Goal: Book appointment/travel/reservation

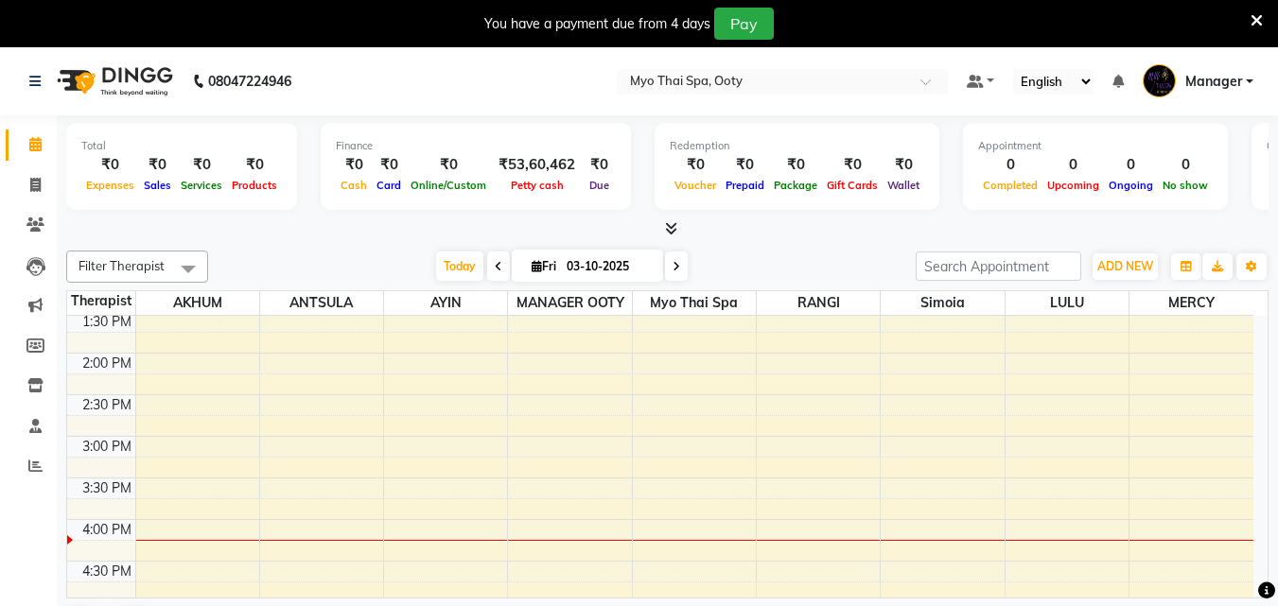
scroll to position [473, 0]
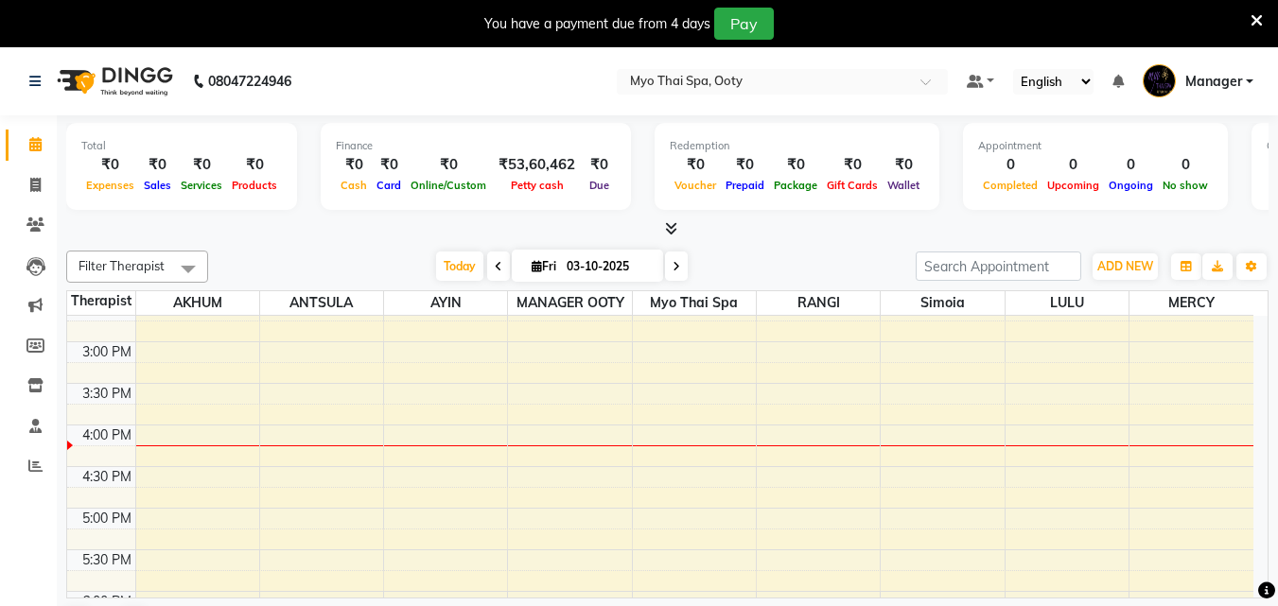
click at [1213, 457] on div "9:00 AM 9:30 AM 10:00 AM 10:30 AM 11:00 AM 11:30 AM 12:00 PM 12:30 PM 1:00 PM 1…" at bounding box center [660, 383] width 1186 height 1081
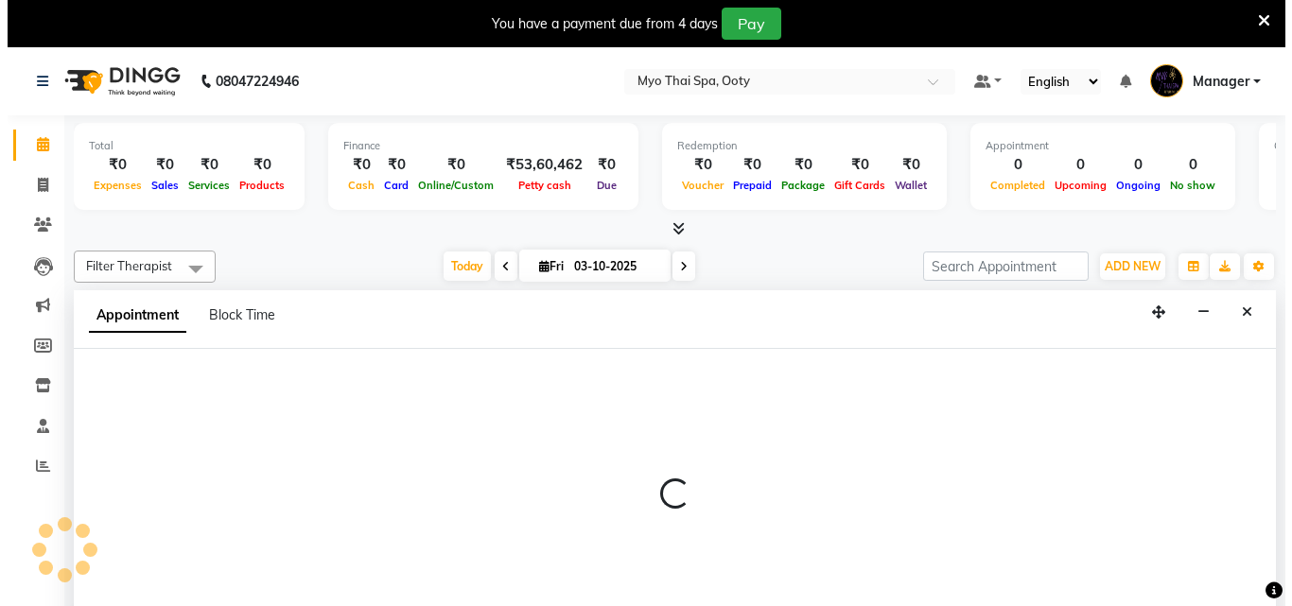
scroll to position [48, 0]
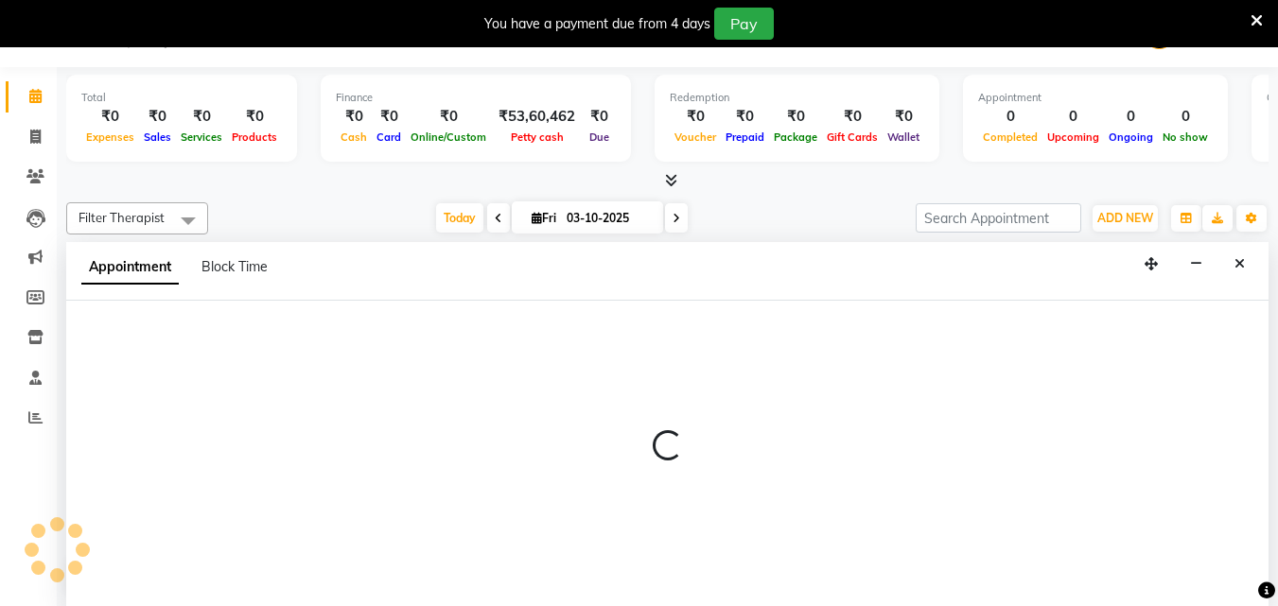
select select "86044"
select select "tentative"
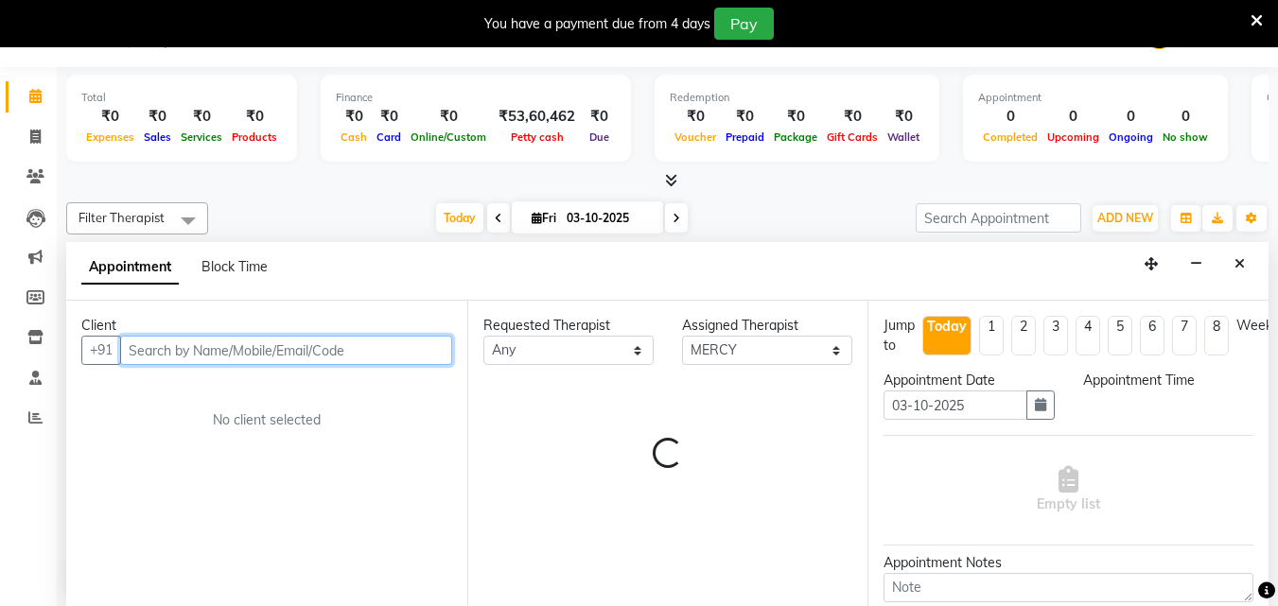
select select "975"
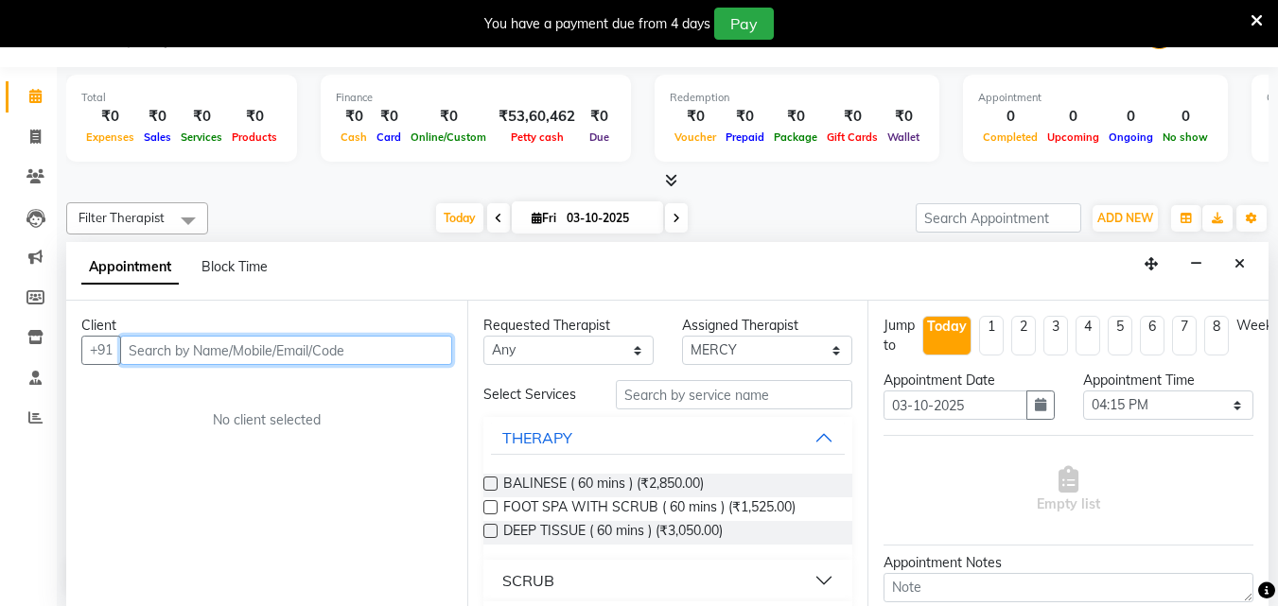
click at [343, 344] on input "text" at bounding box center [286, 350] width 332 height 29
type input "9440539819"
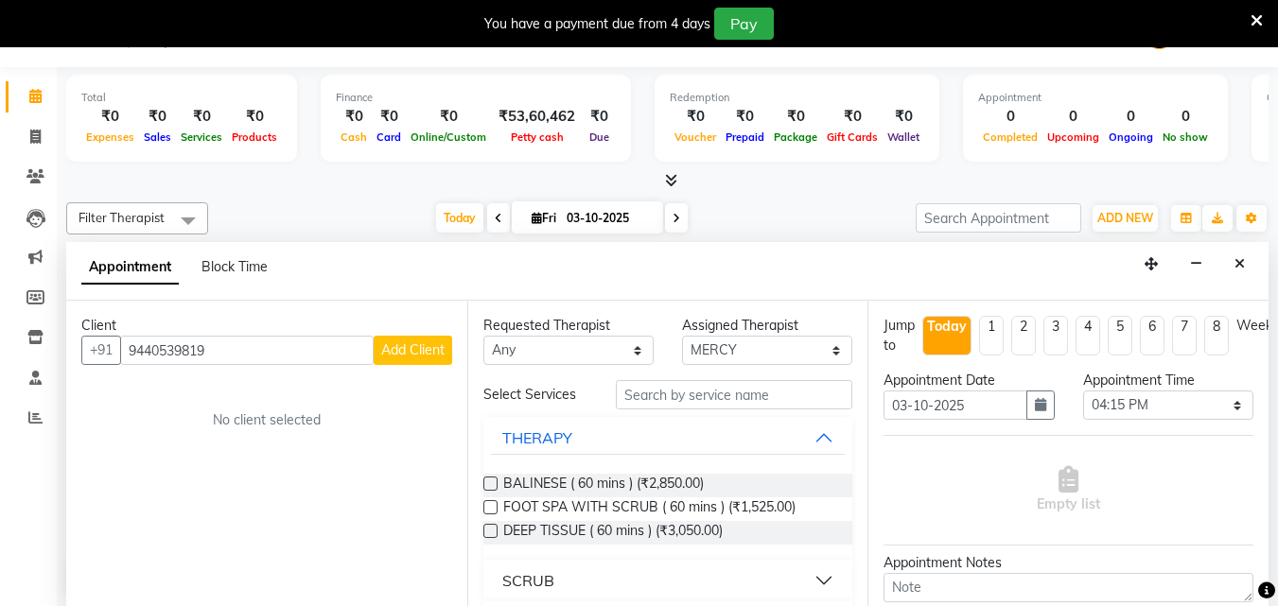
click at [415, 343] on span "Add Client" at bounding box center [412, 350] width 63 height 17
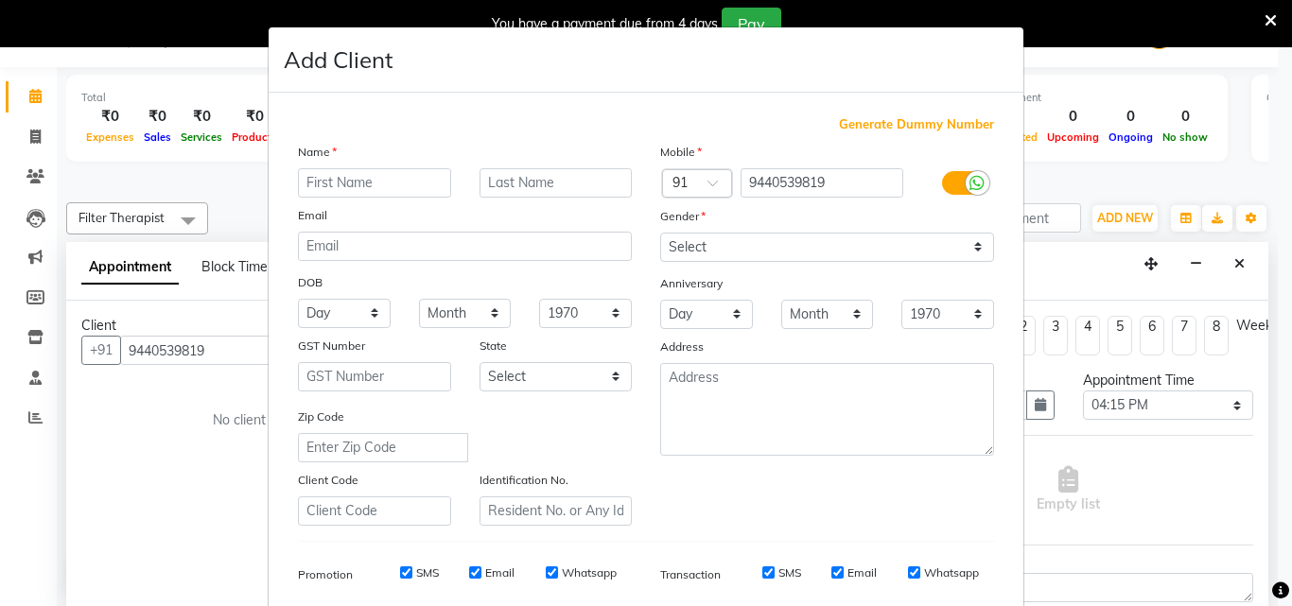
click at [347, 184] on input "text" at bounding box center [374, 182] width 153 height 29
type input "s"
type input "[PERSON_NAME]"
click at [795, 220] on div "Gender" at bounding box center [827, 219] width 362 height 26
click at [782, 244] on select "Select [DEMOGRAPHIC_DATA] [DEMOGRAPHIC_DATA] Other Prefer Not To Say" at bounding box center [827, 247] width 334 height 29
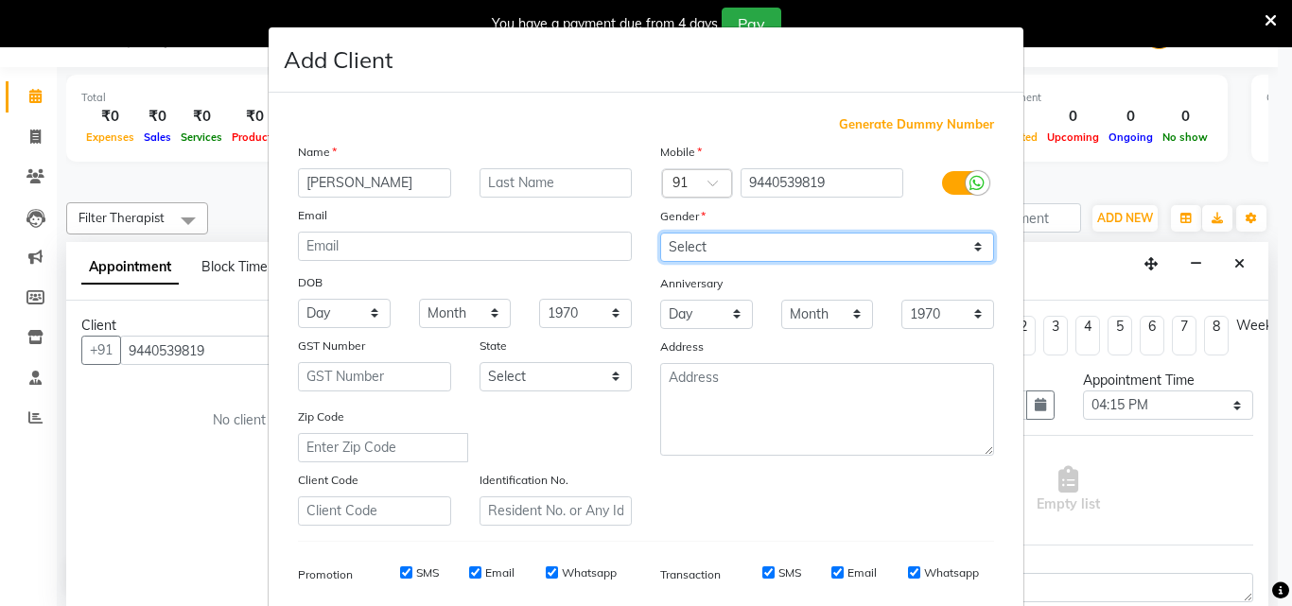
select select "[DEMOGRAPHIC_DATA]"
click at [660, 233] on select "Select [DEMOGRAPHIC_DATA] [DEMOGRAPHIC_DATA] Other Prefer Not To Say" at bounding box center [827, 247] width 334 height 29
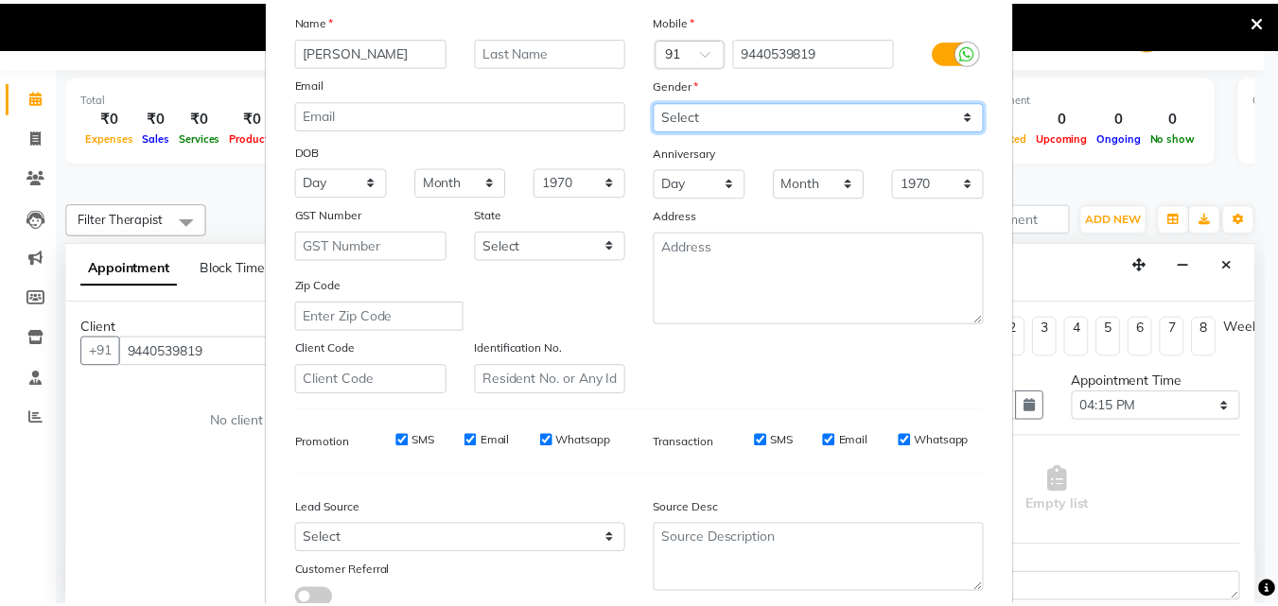
scroll to position [267, 0]
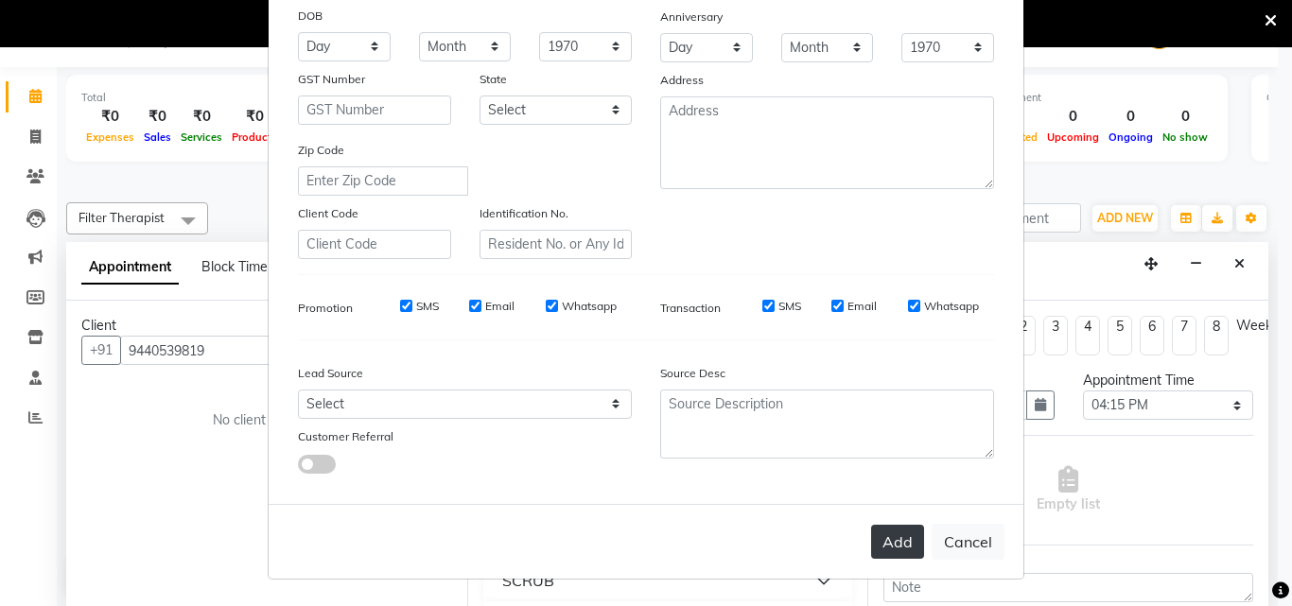
click at [910, 547] on button "Add" at bounding box center [897, 542] width 53 height 34
select select
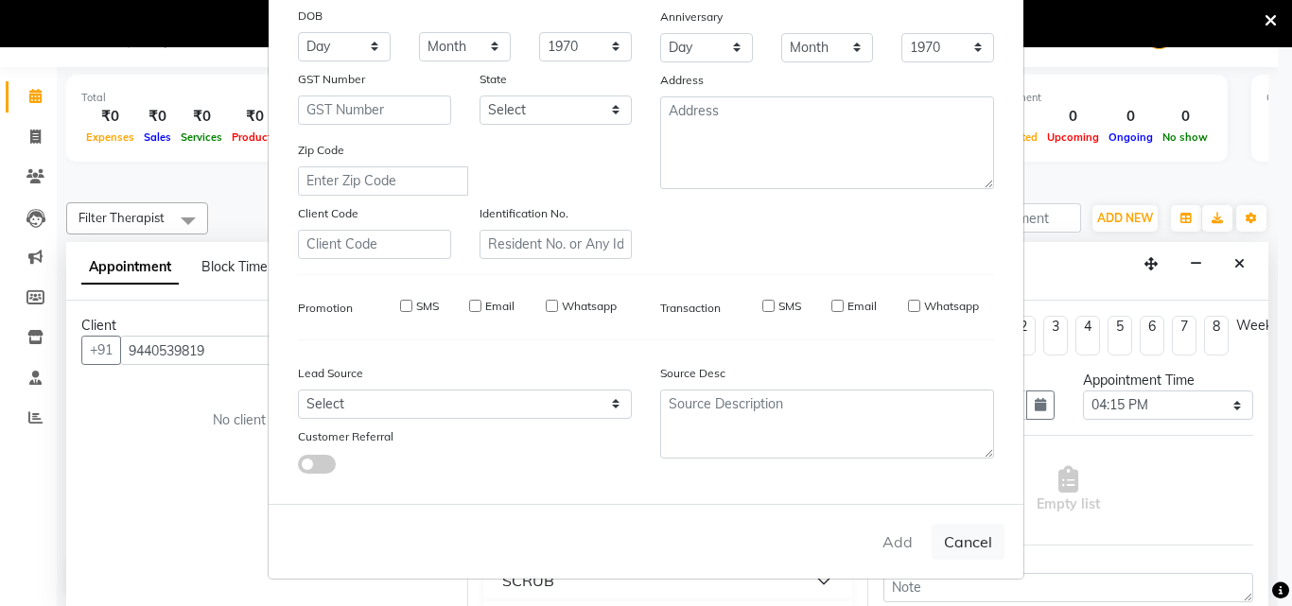
select select
checkbox input "false"
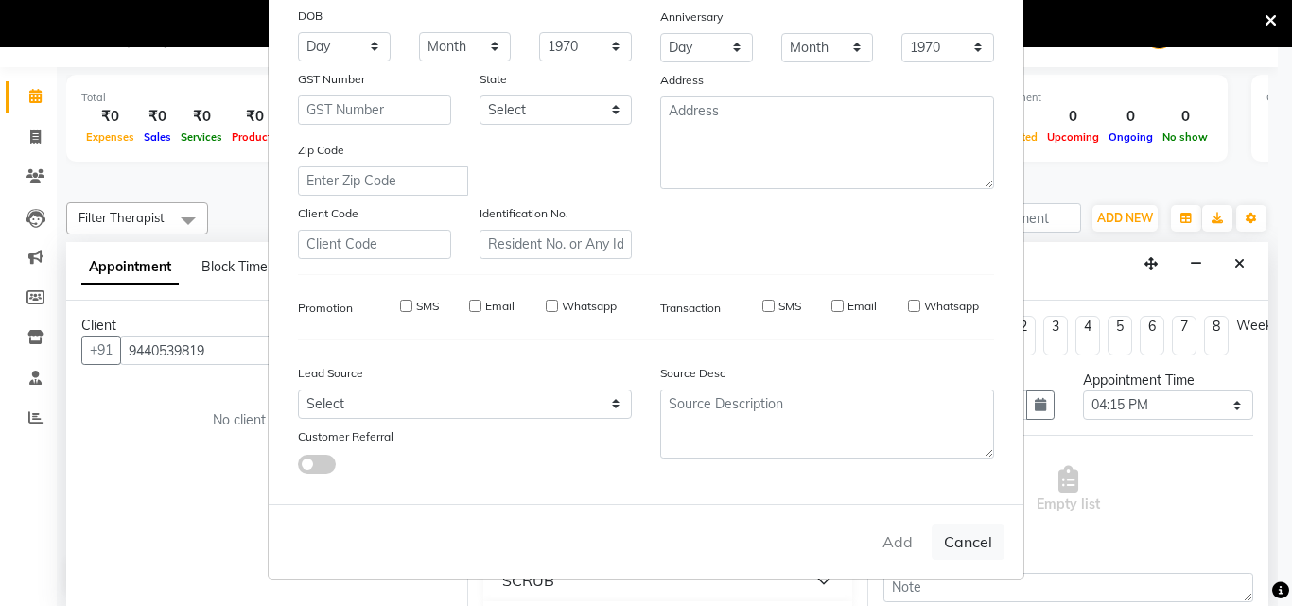
checkbox input "false"
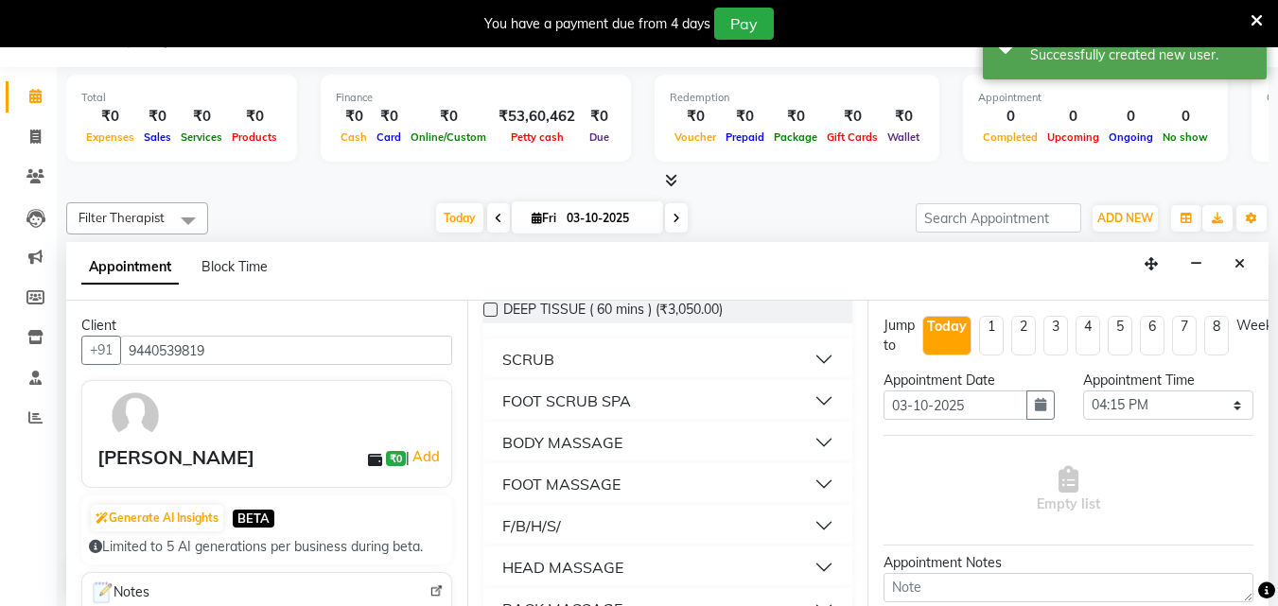
scroll to position [260, 0]
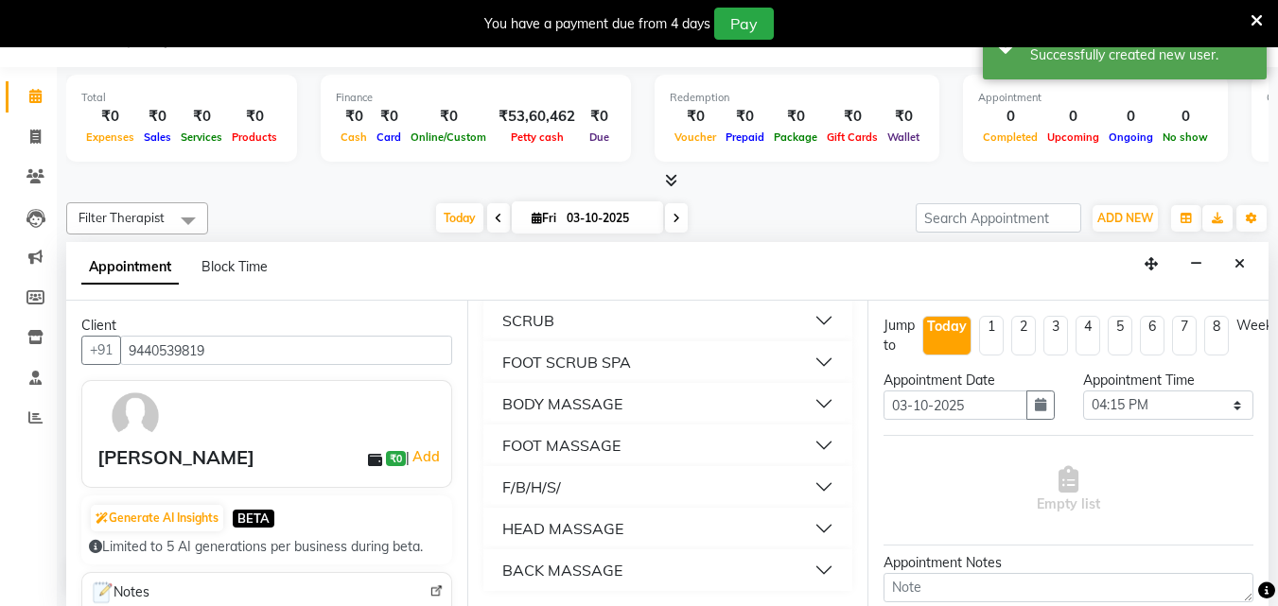
click at [809, 403] on button "BODY MASSAGE" at bounding box center [668, 404] width 355 height 34
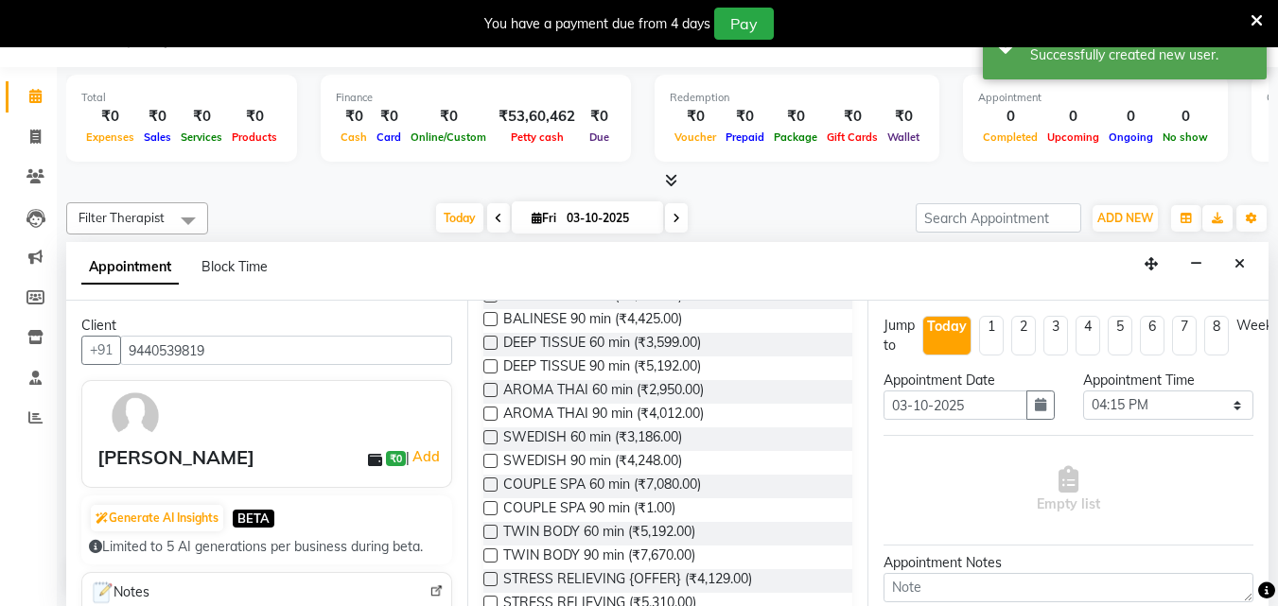
scroll to position [544, 0]
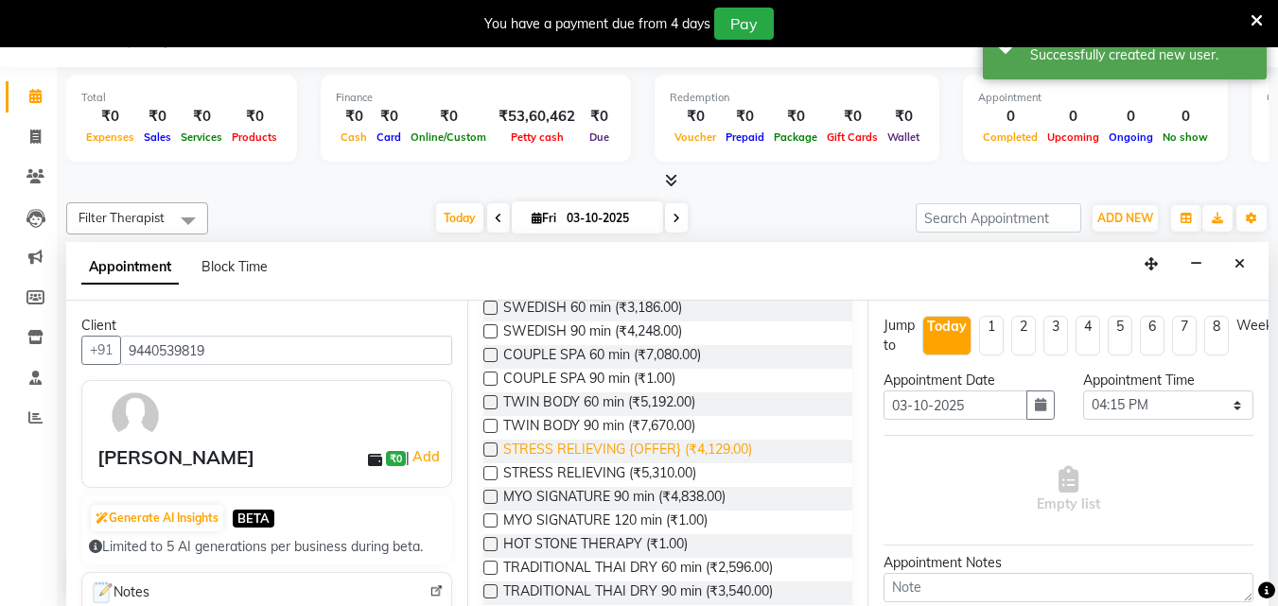
click at [710, 454] on span "STRESS RELIEVING {OFFER} (₹4,129.00)" at bounding box center [627, 452] width 249 height 24
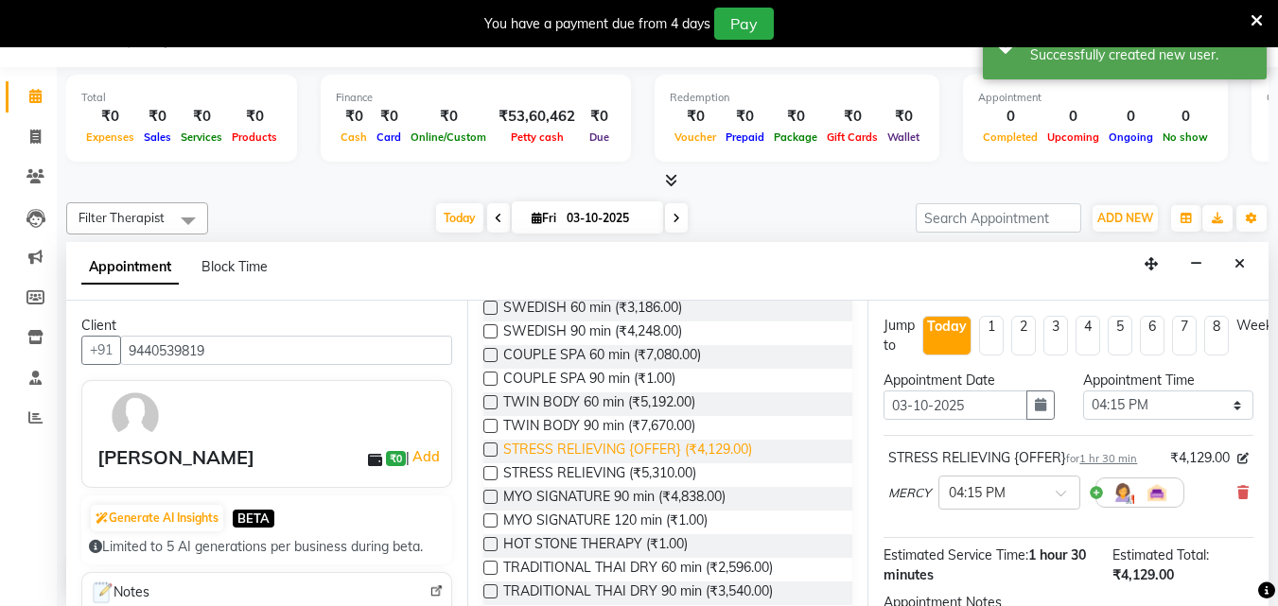
click at [710, 454] on span "STRESS RELIEVING {OFFER} (₹4,129.00)" at bounding box center [627, 452] width 249 height 24
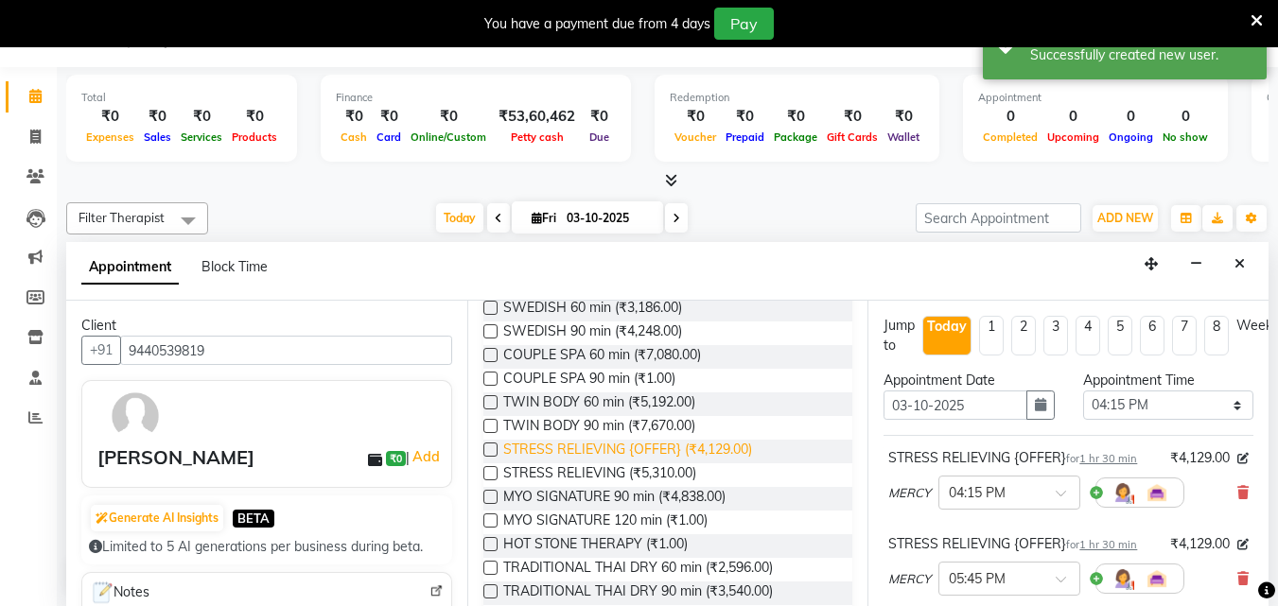
click at [711, 454] on span "STRESS RELIEVING {OFFER} (₹4,129.00)" at bounding box center [627, 452] width 249 height 24
checkbox input "false"
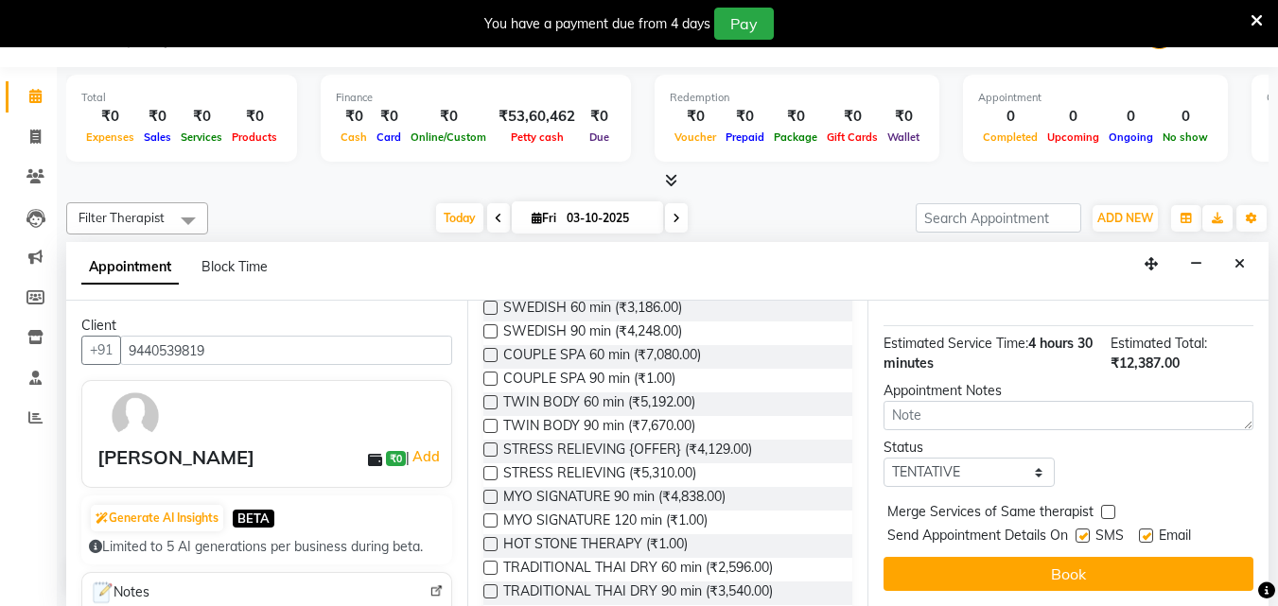
scroll to position [398, 0]
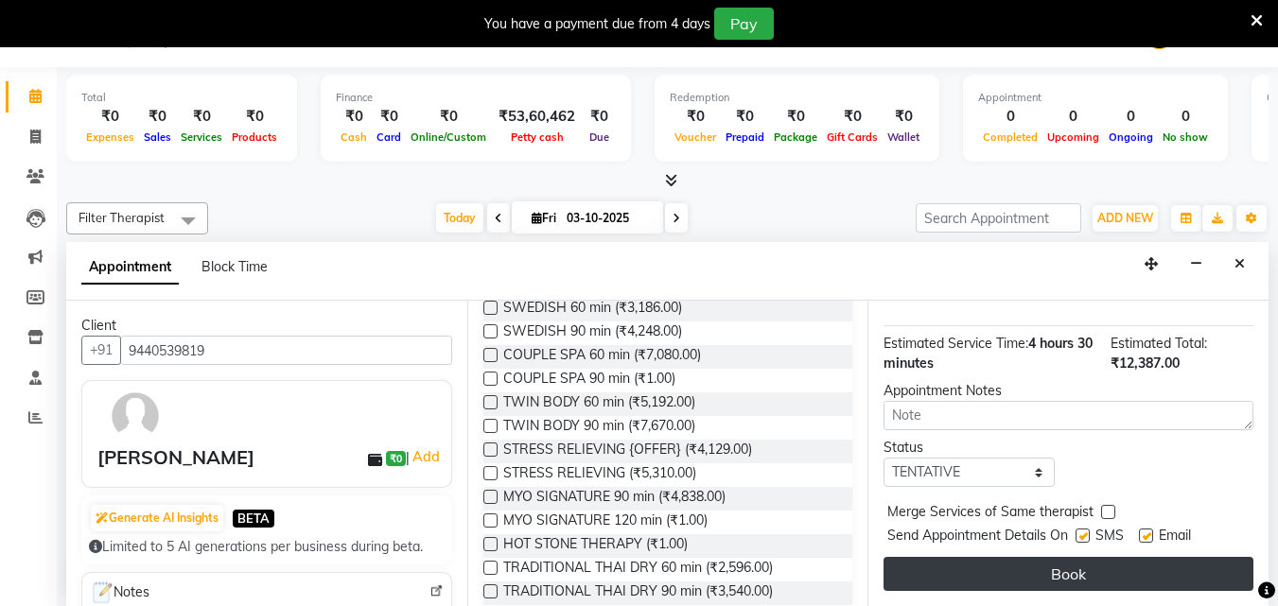
click at [982, 561] on button "Book" at bounding box center [1069, 574] width 370 height 34
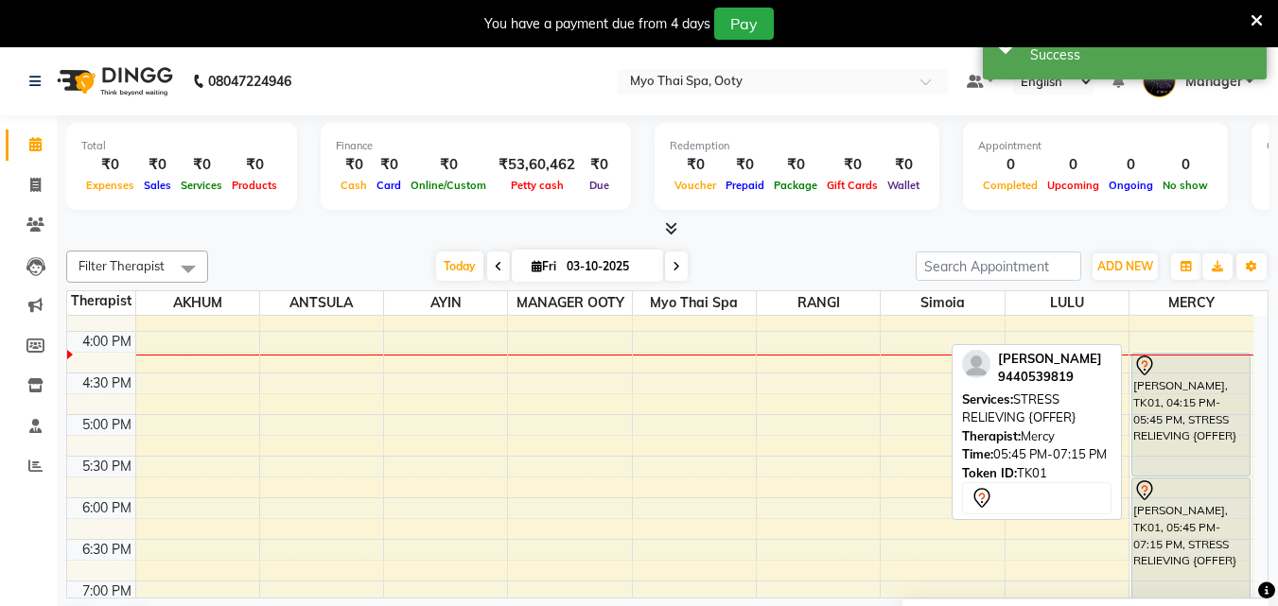
scroll to position [568, 0]
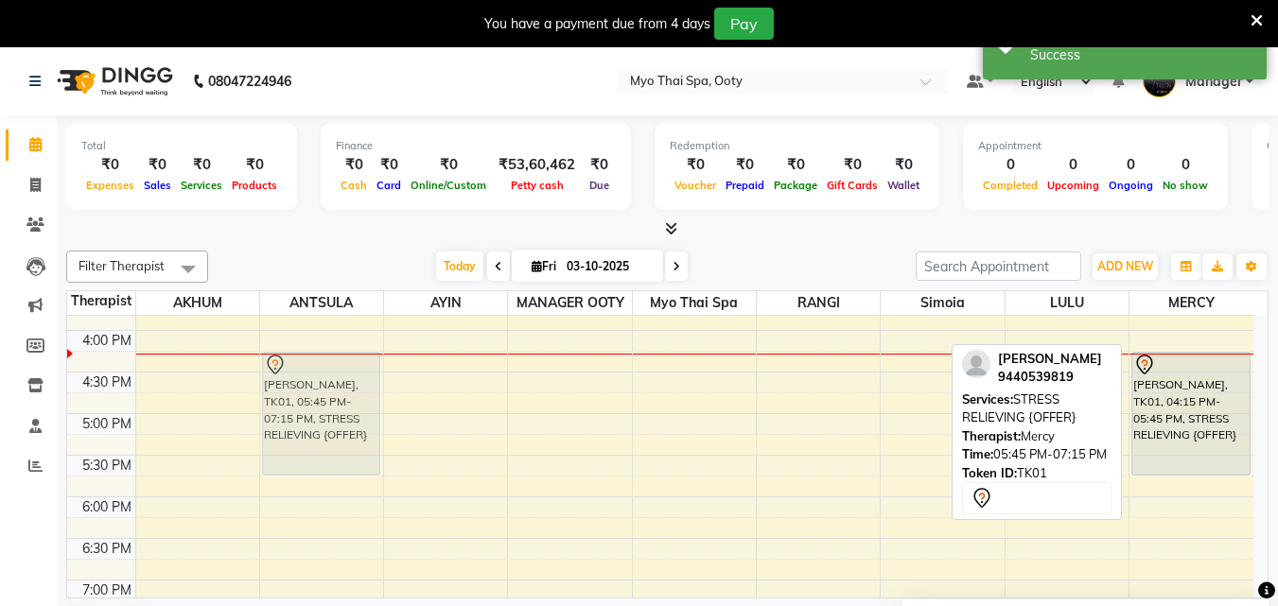
drag, startPoint x: 1174, startPoint y: 511, endPoint x: 319, endPoint y: 387, distance: 864.3
click at [319, 387] on tr "[PERSON_NAME], TK01, 05:45 PM-07:15 PM, STRESS RELIEVING {OFFER} [PERSON_NAME],…" at bounding box center [660, 288] width 1186 height 1081
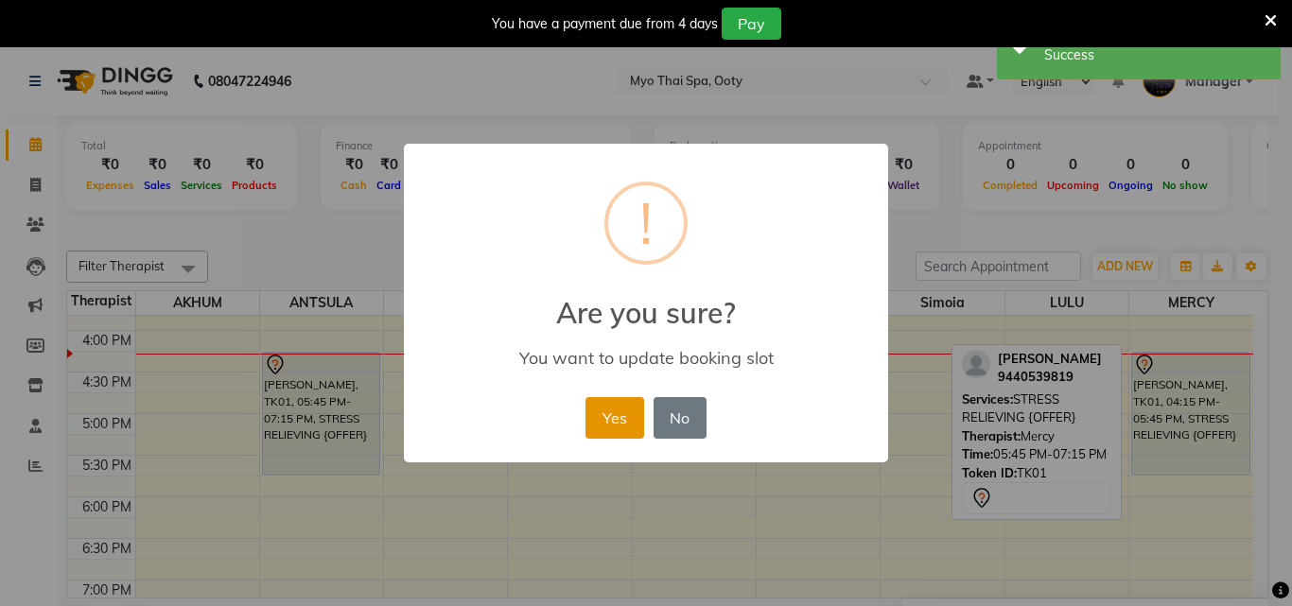
click at [614, 404] on button "Yes" at bounding box center [615, 418] width 58 height 42
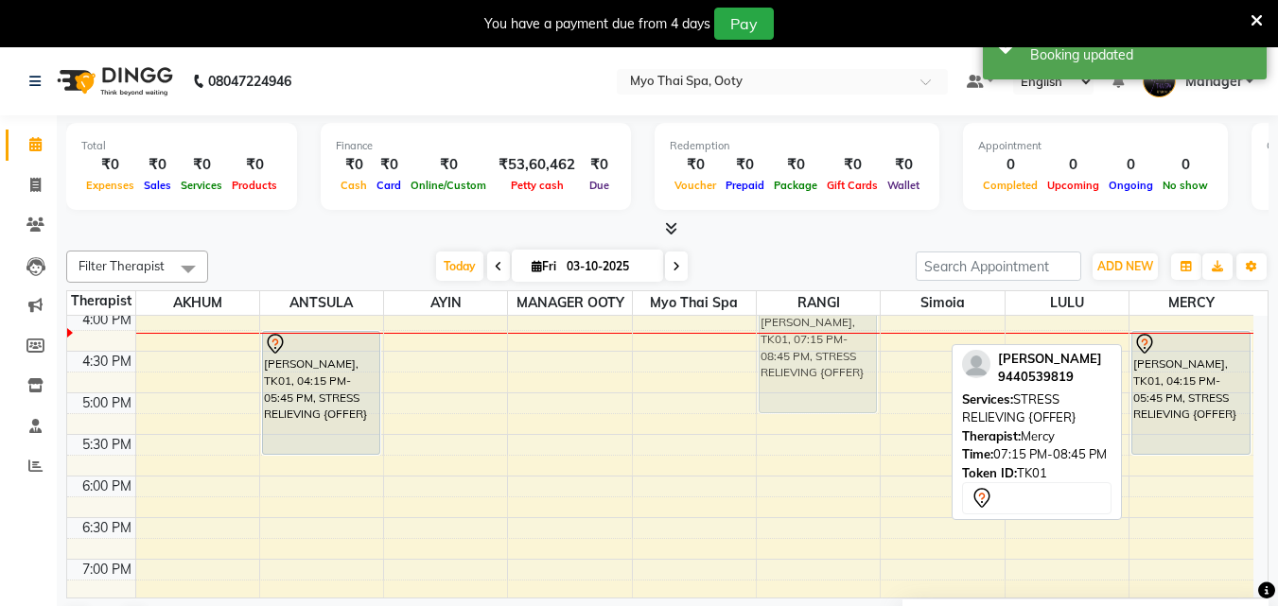
scroll to position [588, 0]
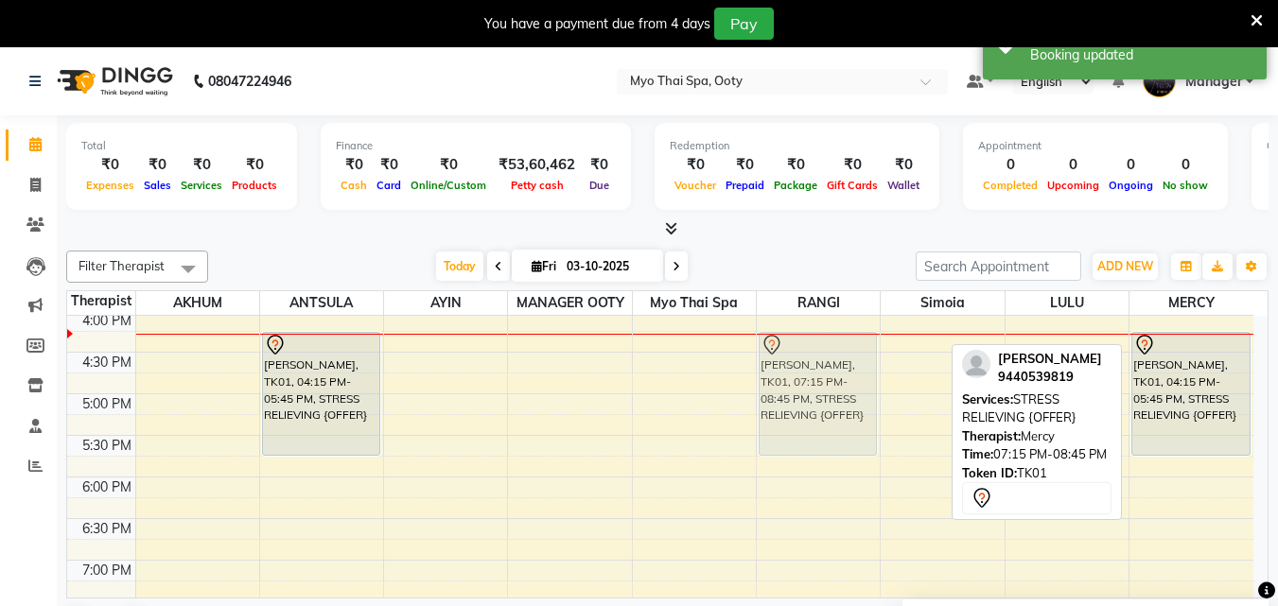
drag, startPoint x: 1180, startPoint y: 435, endPoint x: 806, endPoint y: 397, distance: 375.6
click at [806, 397] on tr "[PERSON_NAME], TK01, 04:15 PM-05:45 PM, STRESS RELIEVING {OFFER} [PERSON_NAME],…" at bounding box center [660, 268] width 1186 height 1081
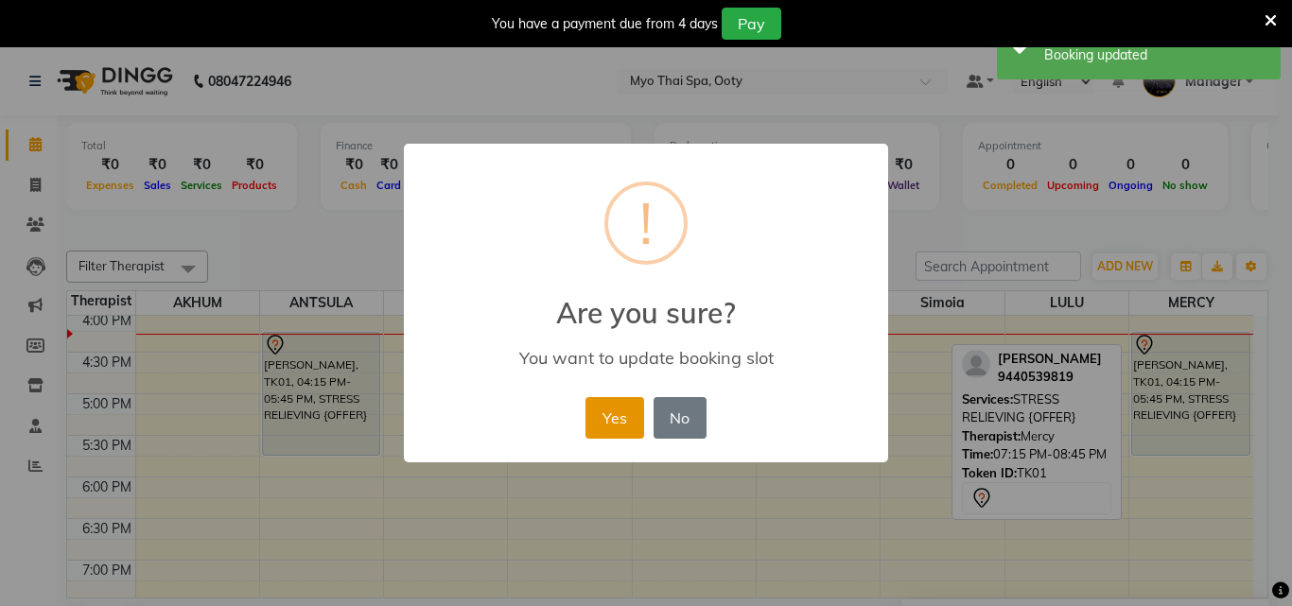
click at [613, 428] on button "Yes" at bounding box center [615, 418] width 58 height 42
